Goal: Use online tool/utility: Use online tool/utility

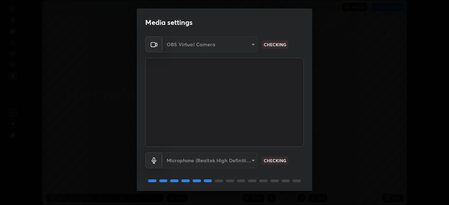
scroll to position [25, 0]
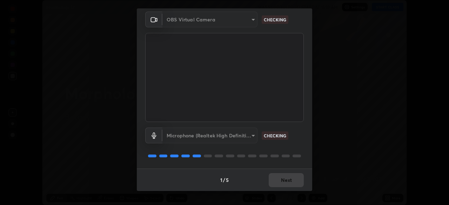
click at [246, 136] on div "Microphone (Realtek High Definition Audio)" at bounding box center [210, 136] width 95 height 16
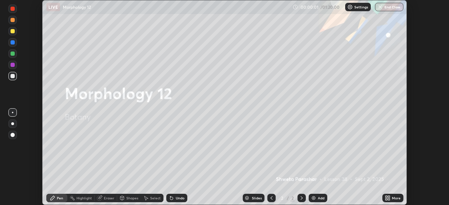
click at [361, 8] on p "Settings" at bounding box center [362, 7] width 14 height 4
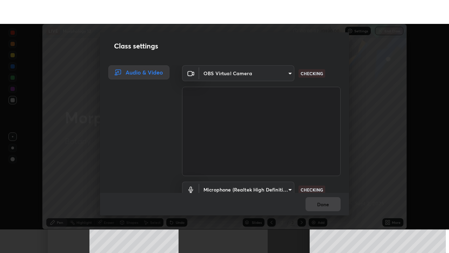
scroll to position [32, 0]
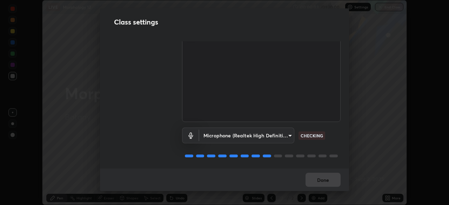
click at [283, 130] on body "Erase all LIVE Morphology 12 00:00:03 / 01:20:00 Settings End Class Setting up …" at bounding box center [224, 102] width 449 height 205
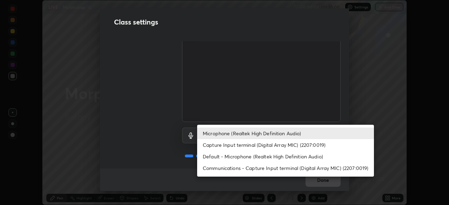
click at [291, 133] on li "Microphone (Realtek High Definition Audio)" at bounding box center [285, 134] width 177 height 12
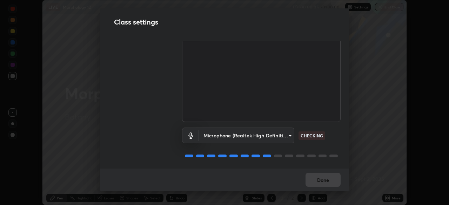
click at [288, 131] on body "Erase all LIVE Morphology 12 00:00:05 / 01:20:00 Settings End Class Setting up …" at bounding box center [224, 102] width 449 height 205
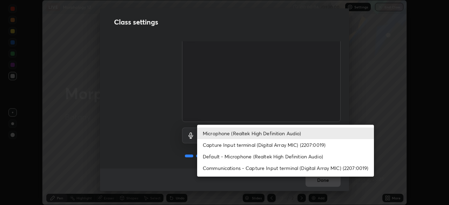
click at [275, 157] on li "Default - Microphone (Realtek High Definition Audio)" at bounding box center [285, 157] width 177 height 12
type input "default"
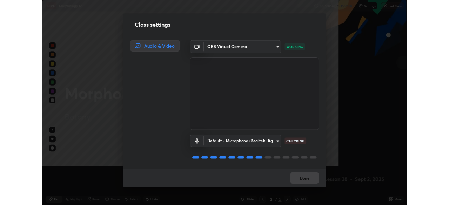
scroll to position [253, 449]
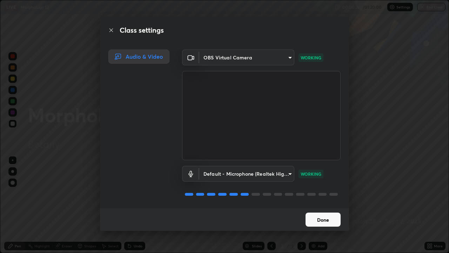
click at [322, 205] on button "Done" at bounding box center [323, 219] width 35 height 14
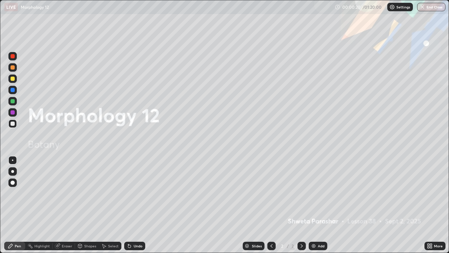
click at [324, 205] on button "Done" at bounding box center [323, 219] width 35 height 14
click at [395, 9] on div "Settings" at bounding box center [401, 7] width 26 height 8
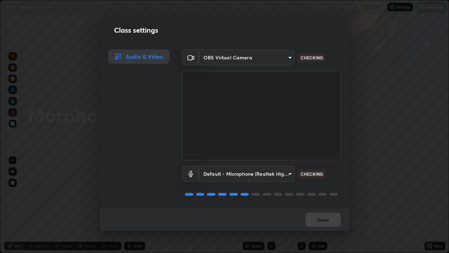
click at [285, 173] on body "Erase all LIVE Morphology 12 00:00:27 / 01:20:00 Settings End Class Setting up …" at bounding box center [224, 126] width 449 height 253
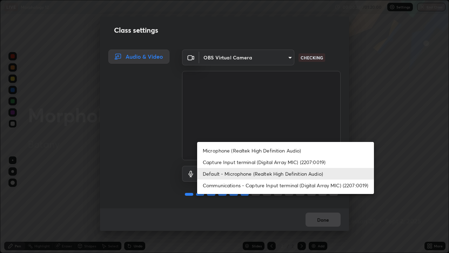
click at [285, 174] on li "Default - Microphone (Realtek High Definition Audio)" at bounding box center [285, 174] width 177 height 12
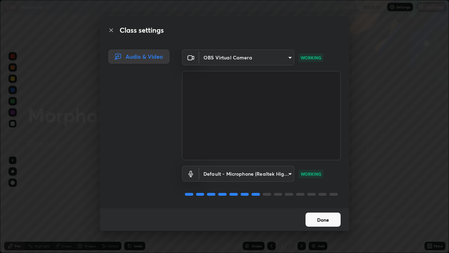
click at [318, 205] on button "Done" at bounding box center [323, 219] width 35 height 14
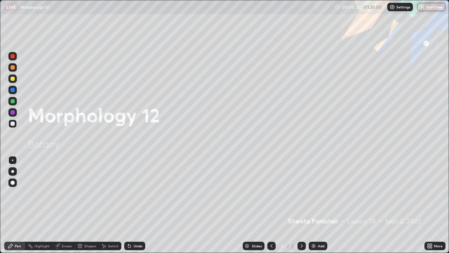
click at [434, 205] on div "More" at bounding box center [435, 246] width 21 height 8
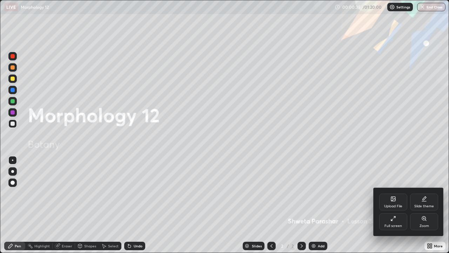
click at [388, 205] on div "Full screen" at bounding box center [394, 221] width 28 height 17
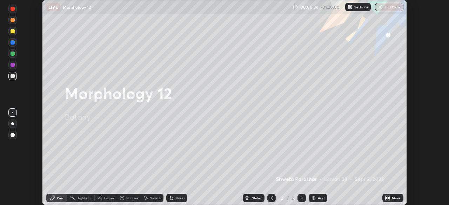
scroll to position [34911, 34667]
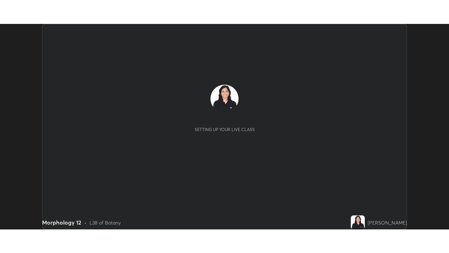
scroll to position [205, 449]
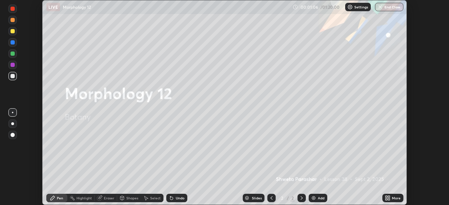
click at [388, 198] on icon at bounding box center [389, 197] width 2 height 2
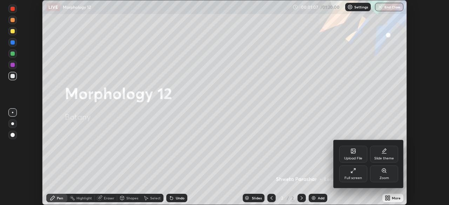
click at [351, 177] on div "Full screen" at bounding box center [354, 179] width 18 height 4
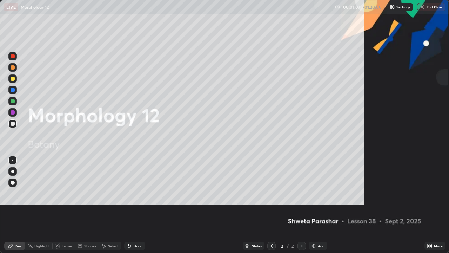
scroll to position [253, 449]
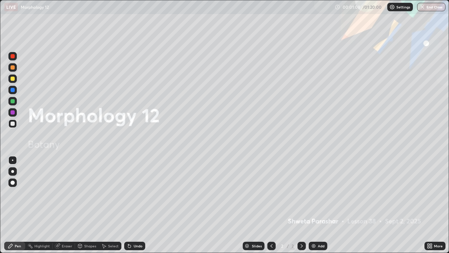
click at [320, 205] on div "Add" at bounding box center [321, 246] width 7 height 4
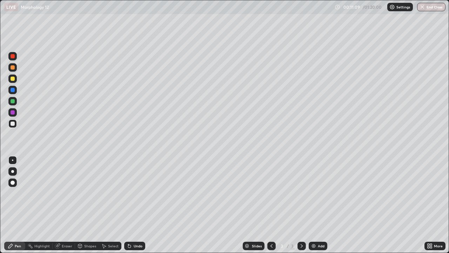
click at [13, 67] on div at bounding box center [13, 67] width 4 height 4
click at [13, 171] on div at bounding box center [12, 171] width 3 height 3
click at [90, 205] on div "Shapes" at bounding box center [90, 246] width 12 height 4
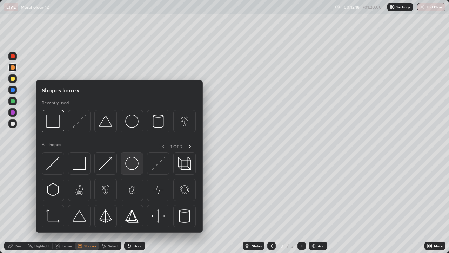
click at [132, 164] on img at bounding box center [131, 163] width 13 height 13
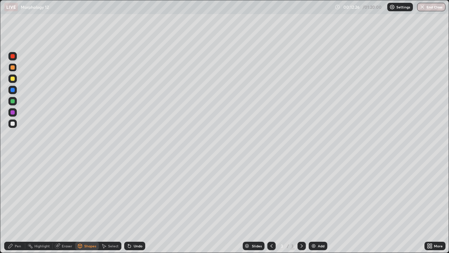
click at [107, 205] on div "Select" at bounding box center [110, 246] width 22 height 8
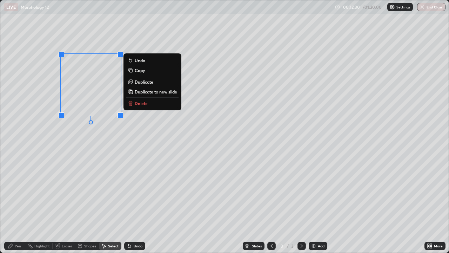
click at [107, 151] on div "0 ° Undo Copy Duplicate Duplicate to new slide Delete" at bounding box center [224, 126] width 449 height 252
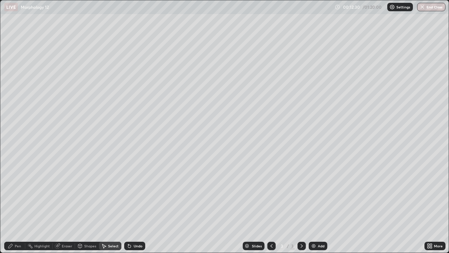
click at [13, 205] on div "Pen" at bounding box center [14, 246] width 21 height 8
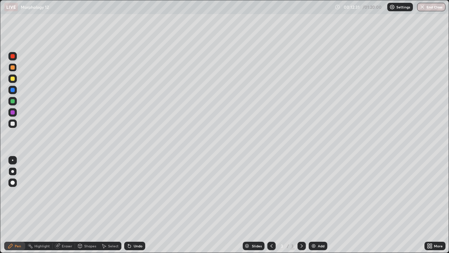
click at [12, 113] on div at bounding box center [13, 112] width 4 height 4
click at [13, 101] on div at bounding box center [13, 101] width 4 height 4
click at [9, 123] on div at bounding box center [12, 123] width 8 height 8
click at [88, 205] on div "Shapes" at bounding box center [90, 246] width 12 height 4
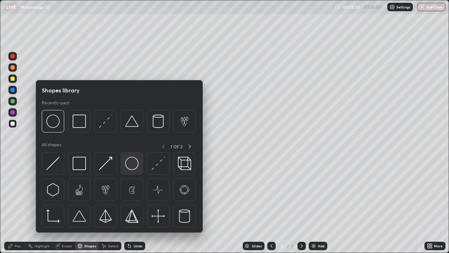
click at [134, 163] on img at bounding box center [131, 163] width 13 height 13
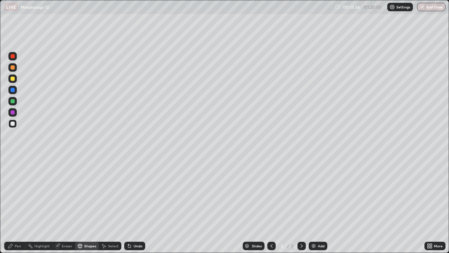
click at [17, 205] on div "Pen" at bounding box center [14, 246] width 21 height 8
click at [12, 103] on div at bounding box center [13, 101] width 4 height 4
click at [12, 114] on div at bounding box center [13, 112] width 4 height 4
click at [14, 101] on div at bounding box center [13, 101] width 4 height 4
click at [14, 123] on div at bounding box center [13, 124] width 4 height 4
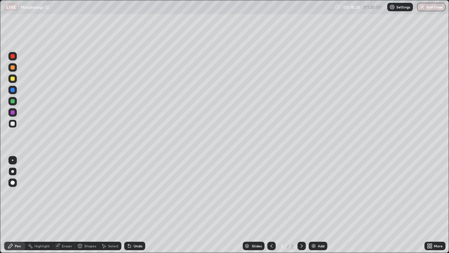
click at [13, 103] on div at bounding box center [13, 101] width 4 height 4
click at [13, 112] on div at bounding box center [13, 112] width 4 height 4
click at [14, 69] on div at bounding box center [13, 67] width 4 height 4
click at [15, 82] on div at bounding box center [12, 78] width 8 height 8
click at [13, 90] on div at bounding box center [13, 90] width 4 height 4
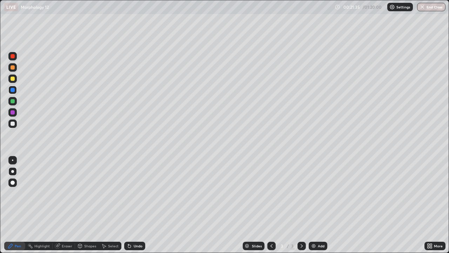
click at [13, 101] on div at bounding box center [13, 101] width 4 height 4
click at [112, 205] on div "Select" at bounding box center [113, 246] width 11 height 4
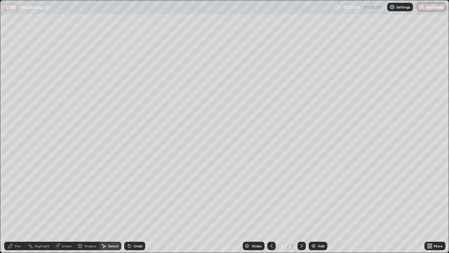
click at [136, 205] on div "Undo" at bounding box center [138, 246] width 9 height 4
click at [91, 205] on div "Shapes" at bounding box center [90, 246] width 12 height 4
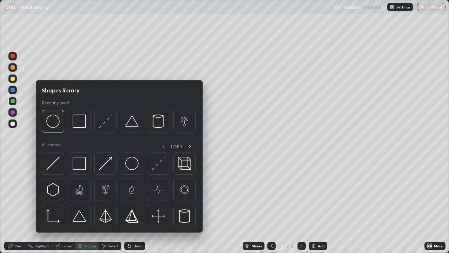
click at [135, 205] on div "Undo" at bounding box center [138, 246] width 9 height 4
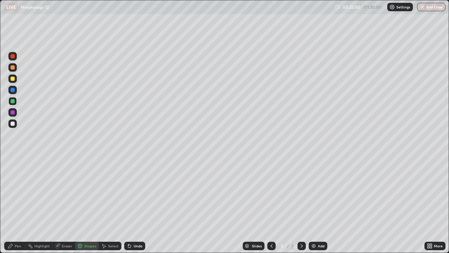
click at [22, 205] on div "Pen" at bounding box center [14, 246] width 21 height 8
click at [17, 90] on div at bounding box center [12, 90] width 8 height 8
click at [105, 205] on icon at bounding box center [104, 246] width 6 height 6
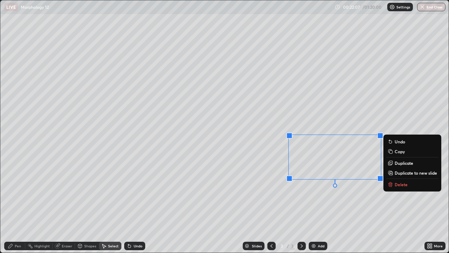
click at [235, 196] on div "0 ° Undo Copy Duplicate Duplicate to new slide Delete" at bounding box center [224, 126] width 449 height 252
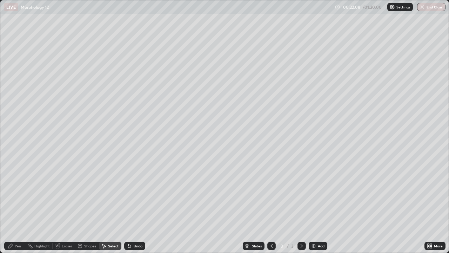
click at [18, 205] on div "Pen" at bounding box center [18, 246] width 6 height 4
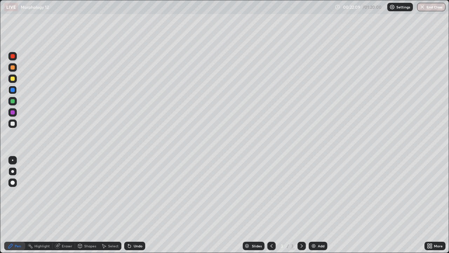
click at [15, 64] on div at bounding box center [12, 67] width 8 height 8
click at [66, 205] on div "Eraser" at bounding box center [67, 246] width 11 height 4
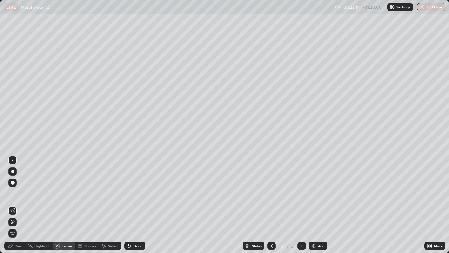
click at [14, 205] on div "Pen" at bounding box center [14, 246] width 21 height 8
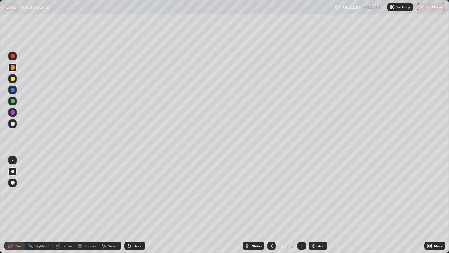
click at [13, 67] on div at bounding box center [13, 67] width 4 height 4
click at [13, 79] on div at bounding box center [13, 79] width 4 height 4
click at [435, 205] on div "More" at bounding box center [438, 246] width 9 height 4
